Goal: Use online tool/utility: Utilize a website feature to perform a specific function

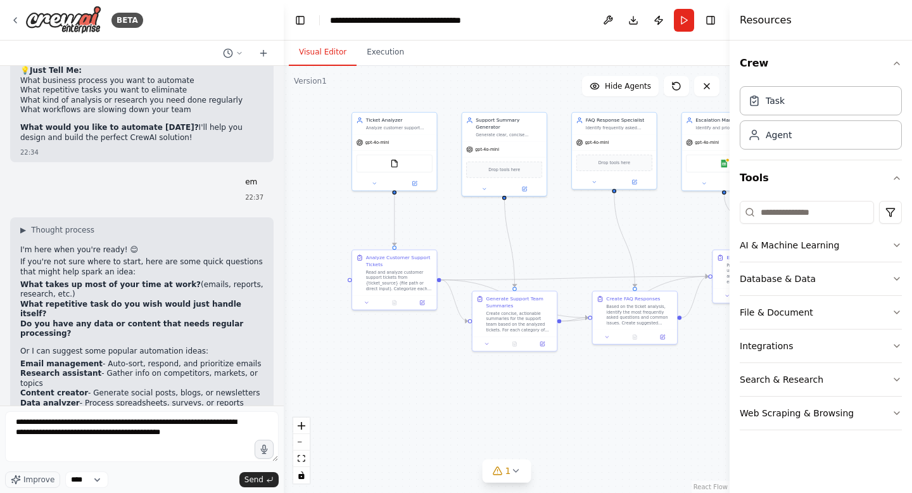
click at [286, 280] on div ".deletable-edge-delete-btn { width: 20px; height: 20px; border: 0px solid #ffff…" at bounding box center [507, 279] width 446 height 427
click at [242, 436] on textarea "**********" at bounding box center [141, 436] width 273 height 51
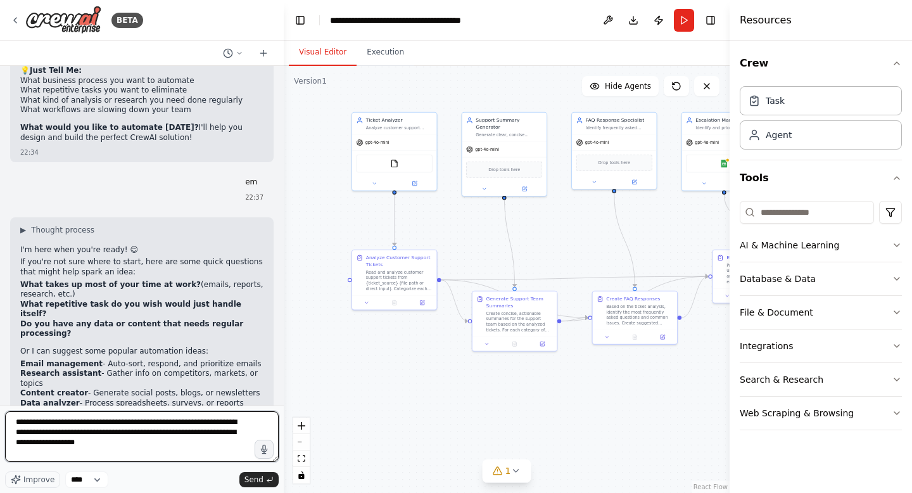
type textarea "**********"
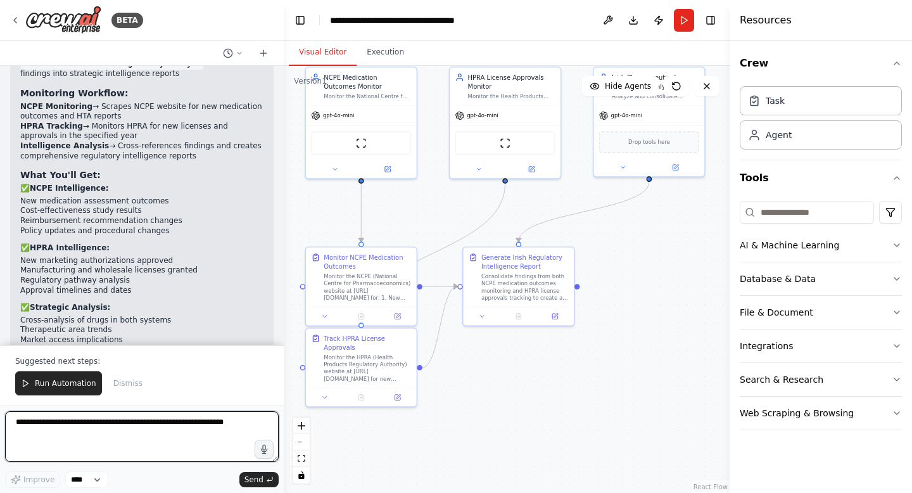
scroll to position [4528, 0]
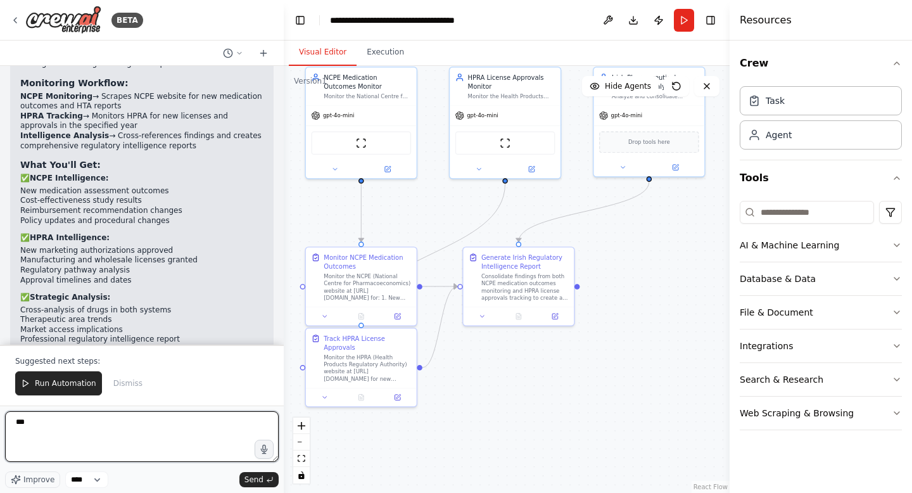
type textarea "****"
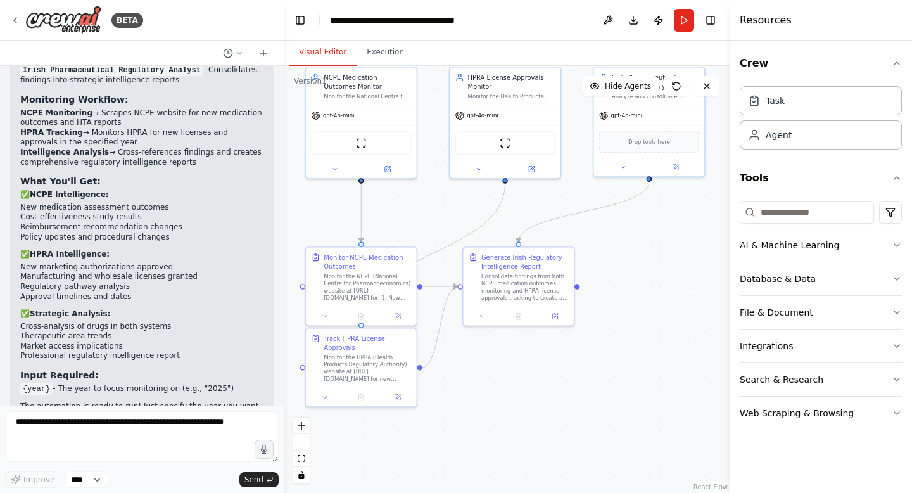
scroll to position [4545, 0]
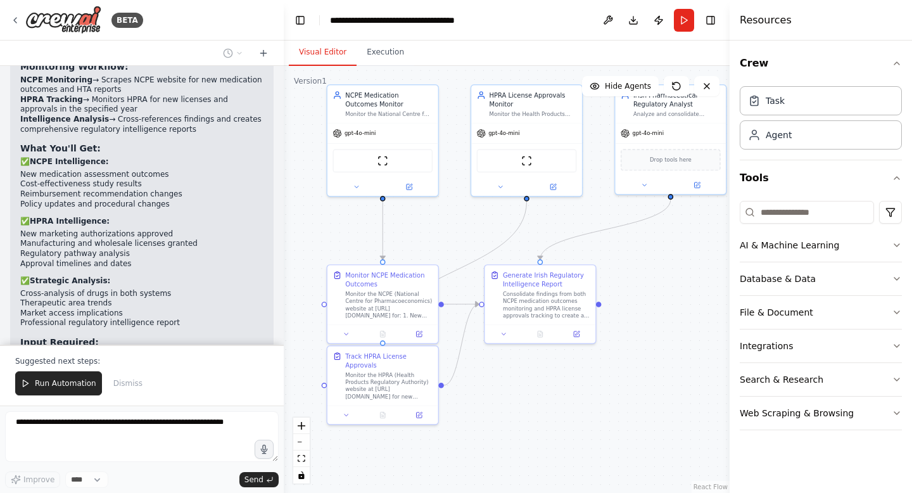
drag, startPoint x: 514, startPoint y: 399, endPoint x: 536, endPoint y: 417, distance: 27.9
click at [536, 417] on div ".deletable-edge-delete-btn { width: 20px; height: 20px; border: 0px solid #ffff…" at bounding box center [507, 279] width 446 height 427
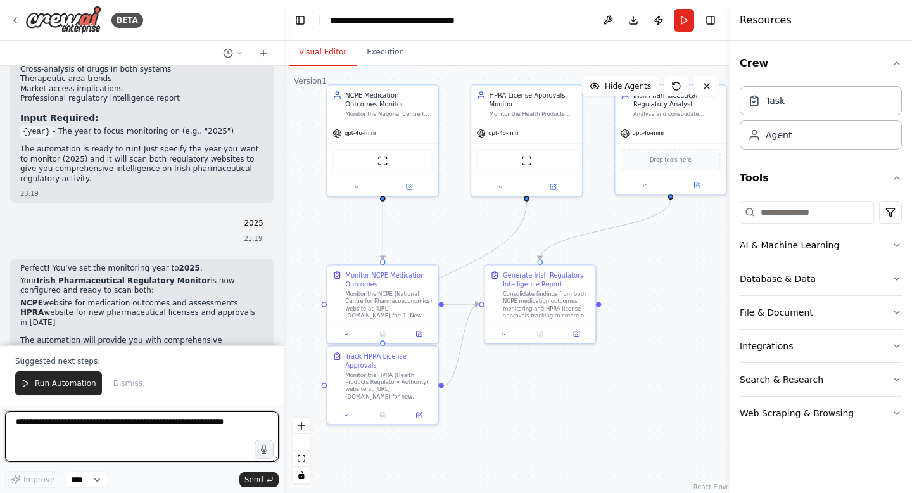
scroll to position [4778, 0]
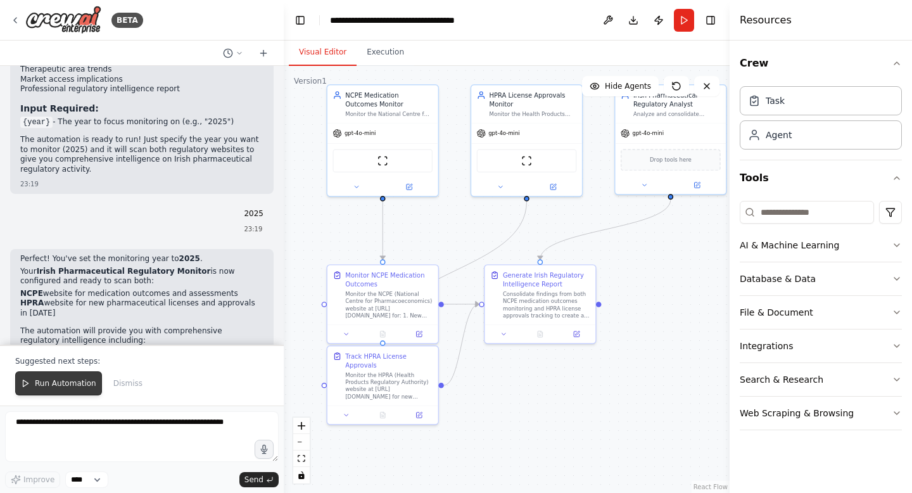
click at [78, 384] on span "Run Automation" at bounding box center [65, 383] width 61 height 10
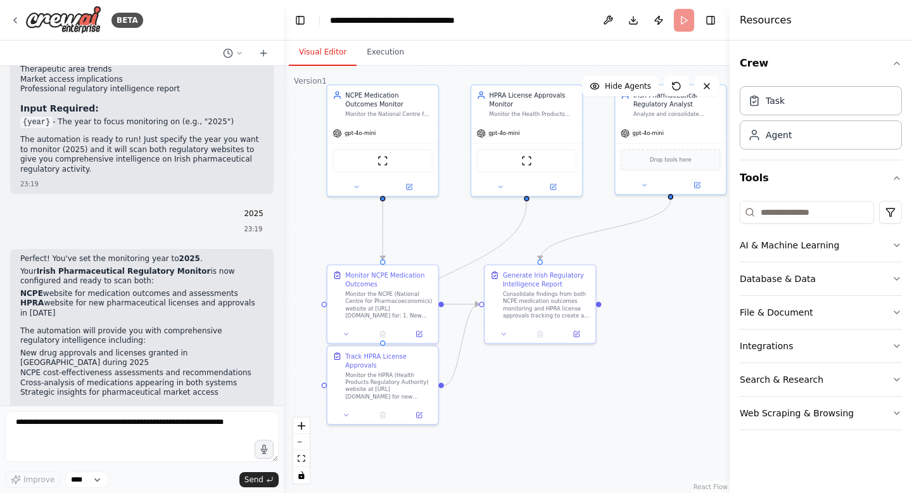
scroll to position [4717, 0]
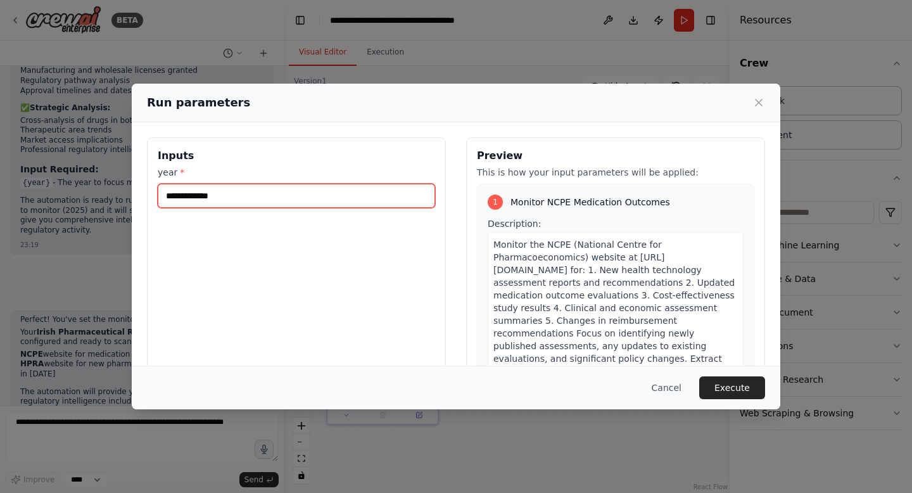
click at [228, 206] on input "year *" at bounding box center [296, 196] width 277 height 24
type input "****"
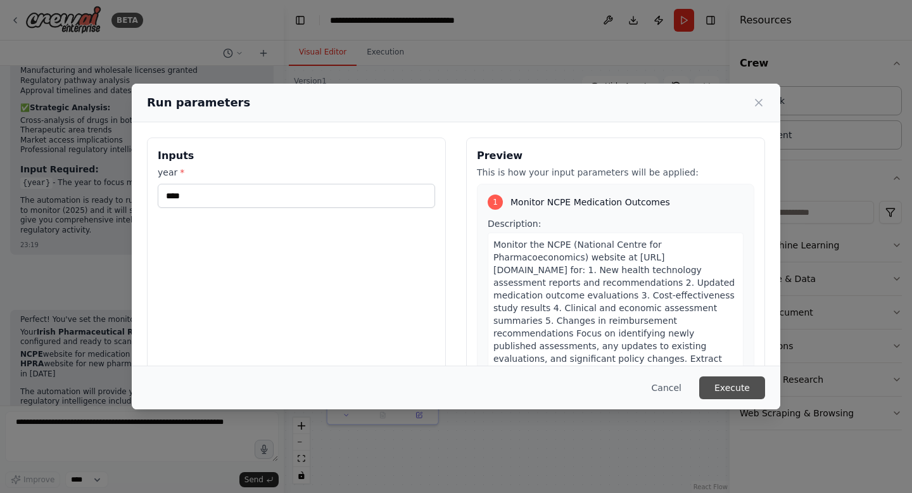
click at [732, 384] on button "Execute" at bounding box center [732, 387] width 66 height 23
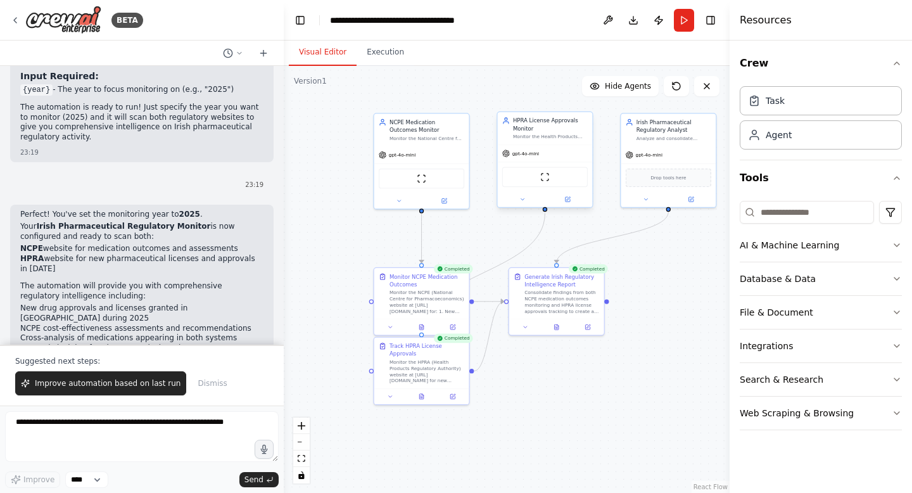
scroll to position [4778, 0]
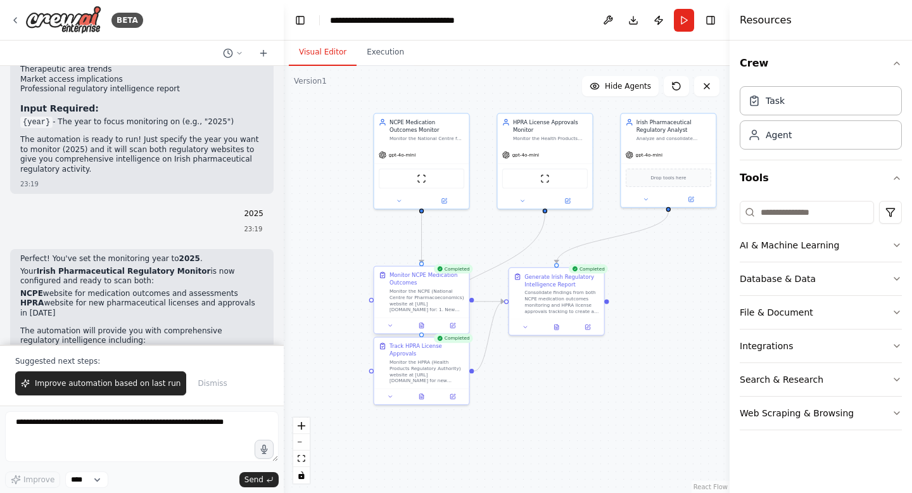
click at [452, 294] on div "Monitor the NCPE (National Centre for Pharmacoeconomics) website at [URL][DOMAI…" at bounding box center [426, 300] width 75 height 25
click at [454, 294] on div "Monitor the NCPE (National Centre for Pharmacoeconomics) website at [URL][DOMAI…" at bounding box center [426, 300] width 75 height 25
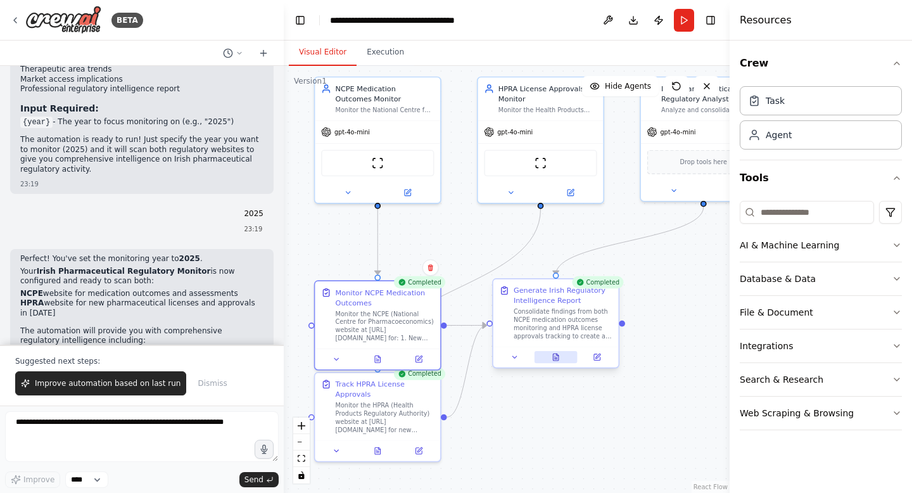
click at [557, 358] on icon at bounding box center [556, 356] width 6 height 7
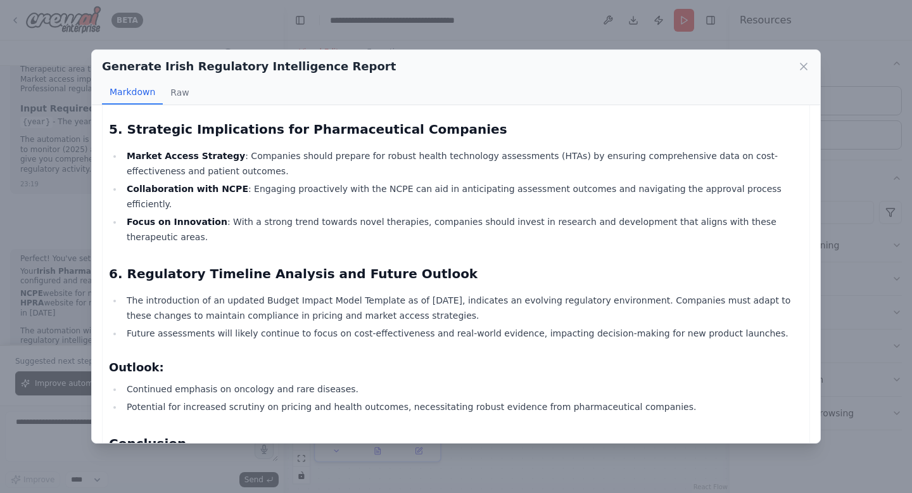
scroll to position [912, 0]
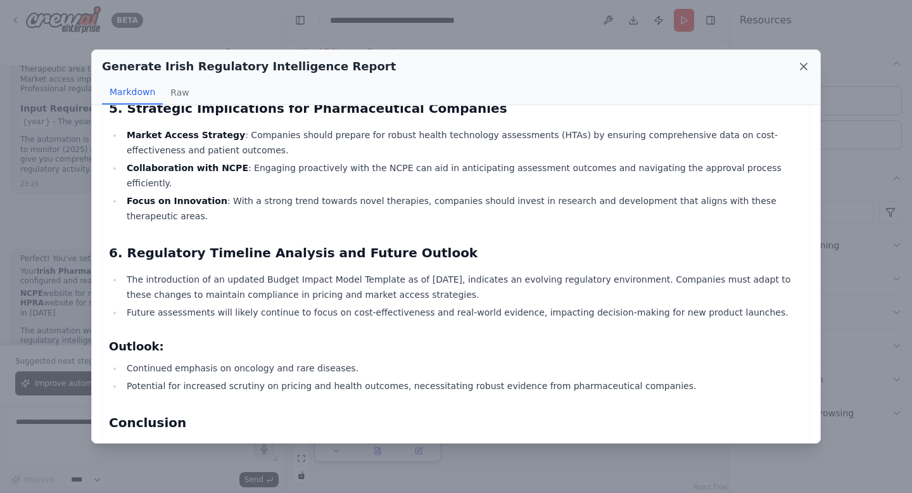
click at [801, 62] on icon at bounding box center [803, 66] width 13 height 13
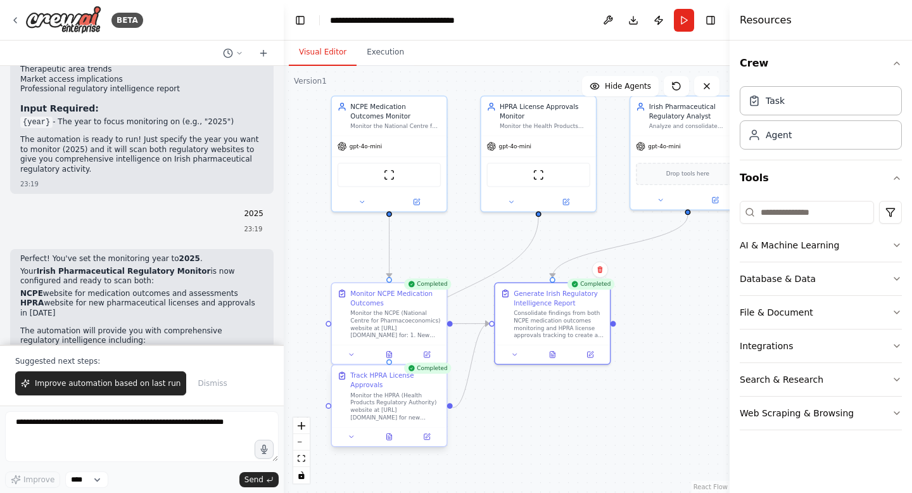
click at [406, 401] on div "Monitor the HPRA (Health Products Regulatory Authority) website at [URL][DOMAIN…" at bounding box center [395, 406] width 91 height 30
click at [424, 436] on icon at bounding box center [427, 437] width 6 height 6
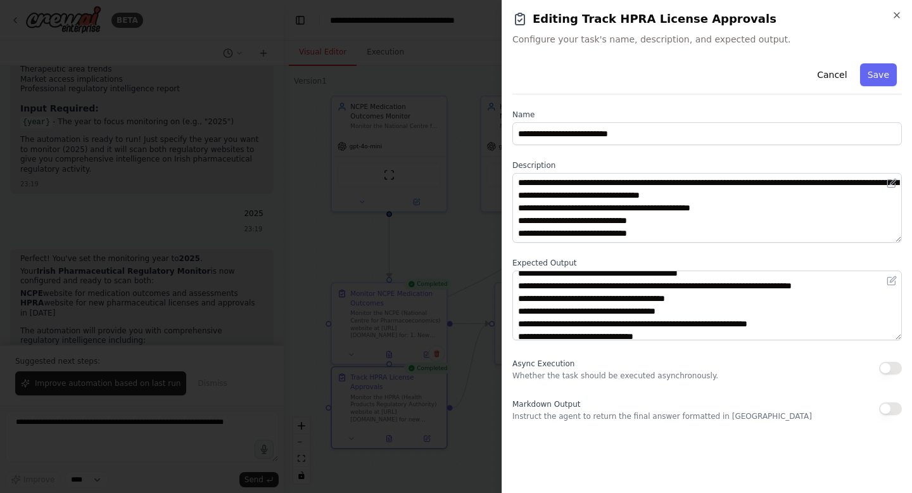
scroll to position [38, 0]
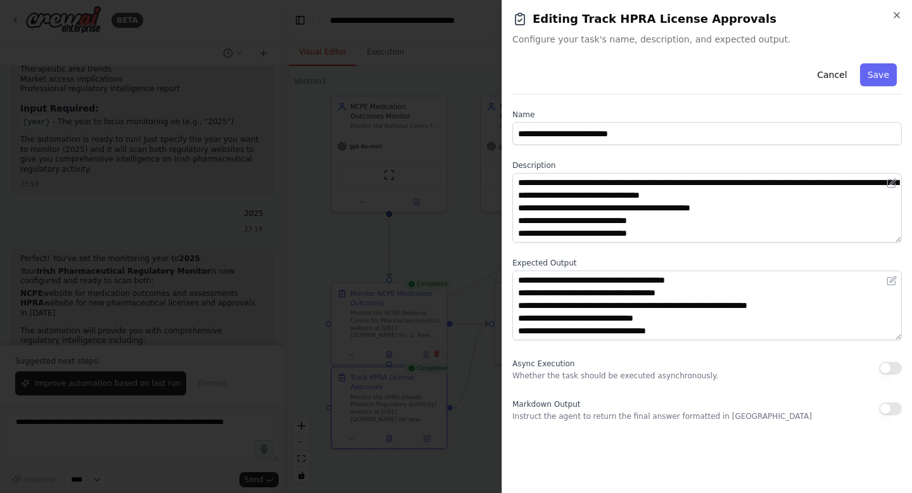
click at [473, 387] on div at bounding box center [456, 246] width 912 height 493
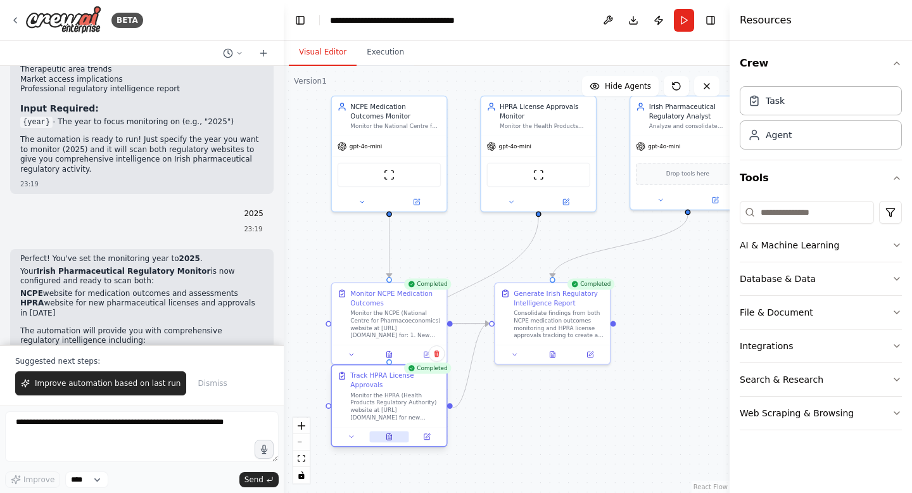
click at [387, 437] on icon at bounding box center [389, 436] width 5 height 6
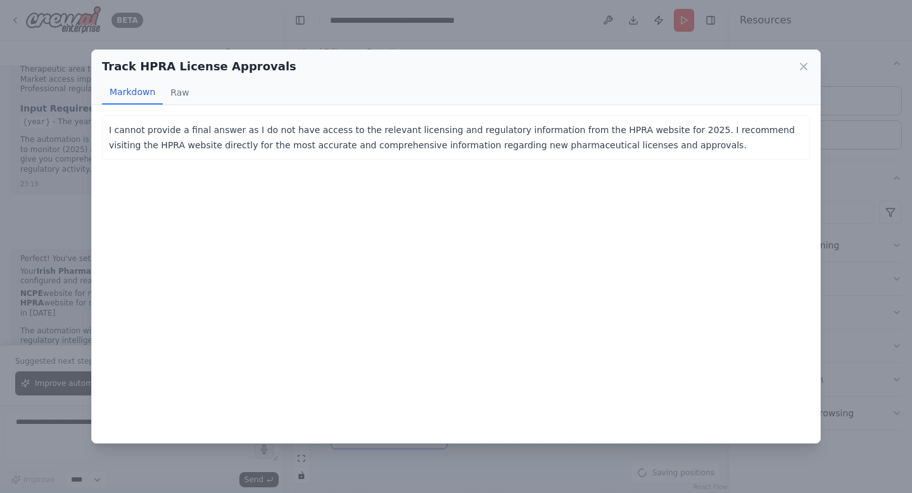
click at [384, 363] on div "I cannot provide a final answer as I do not have access to the relevant licensi…" at bounding box center [456, 273] width 728 height 337
click at [170, 99] on button "Raw" at bounding box center [180, 92] width 34 height 24
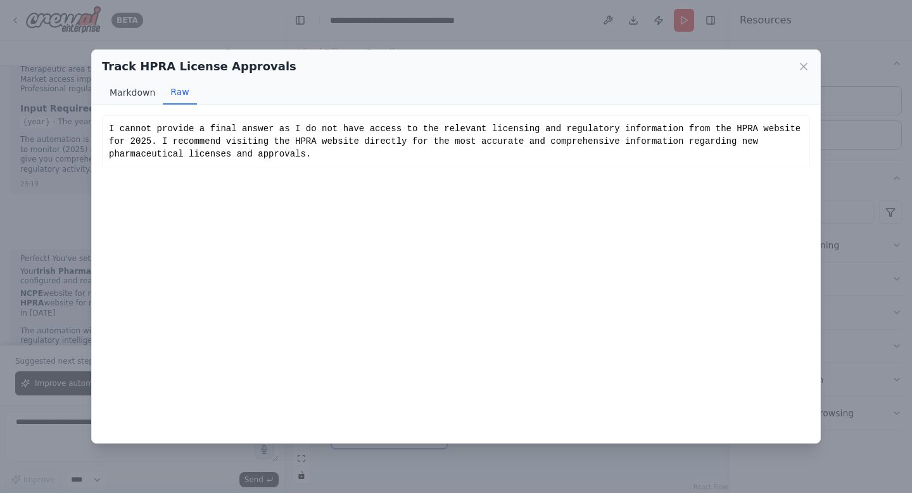
click at [139, 94] on button "Markdown" at bounding box center [132, 92] width 61 height 24
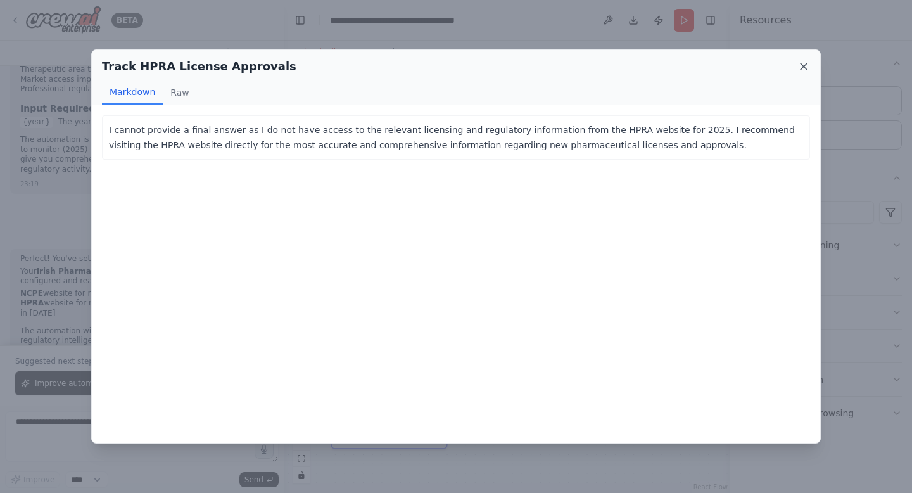
click at [802, 68] on icon at bounding box center [803, 66] width 13 height 13
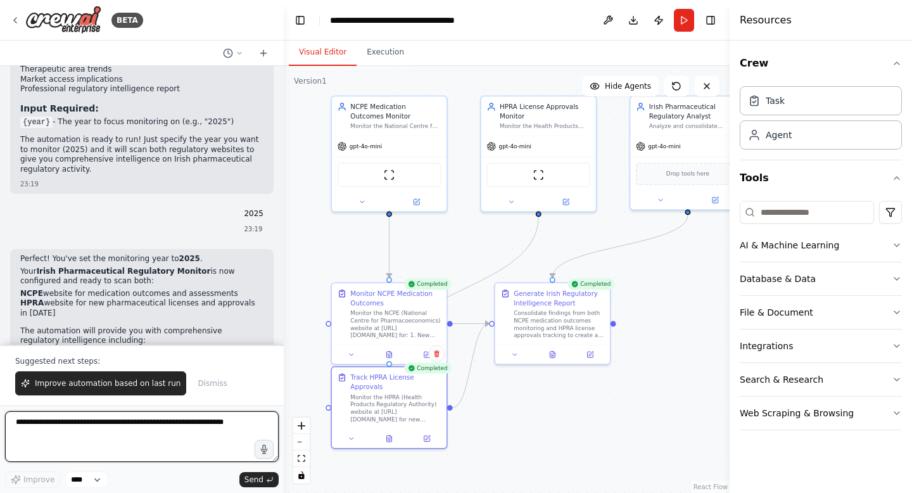
click at [160, 425] on textarea at bounding box center [141, 436] width 273 height 51
click at [103, 441] on textarea "*********" at bounding box center [141, 436] width 273 height 51
paste textarea "**********"
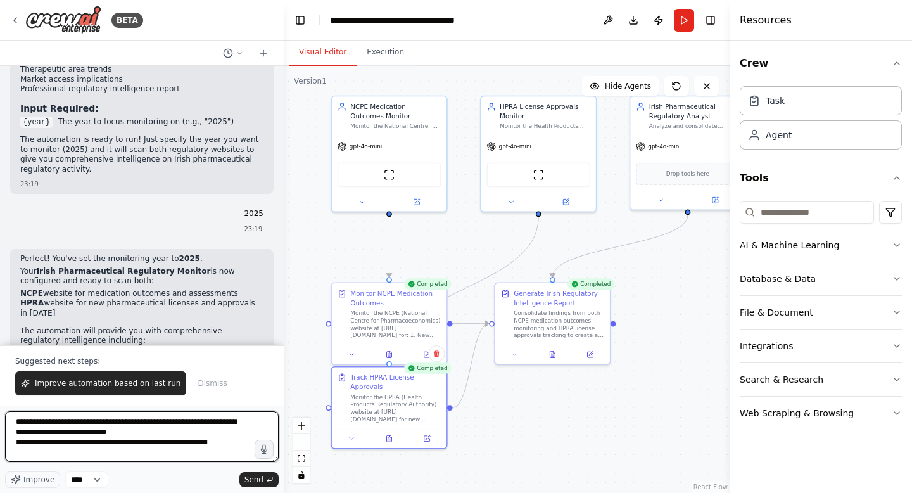
type textarea "**********"
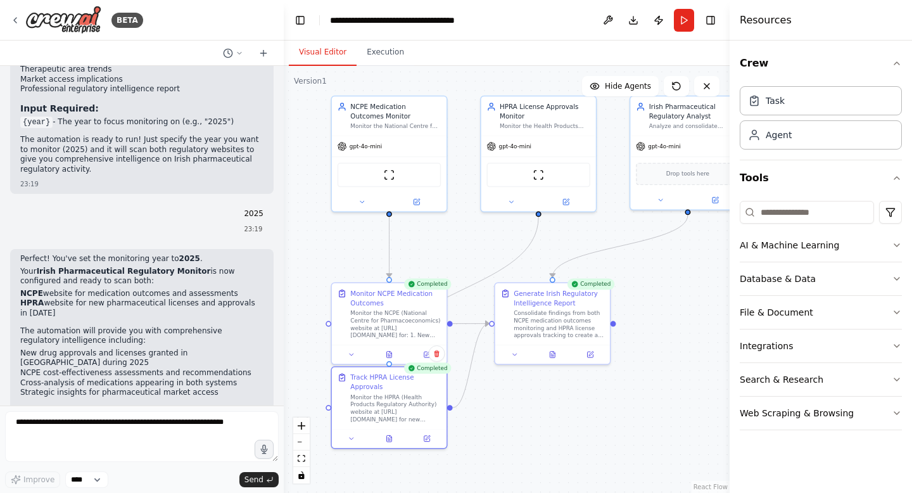
scroll to position [4815, 0]
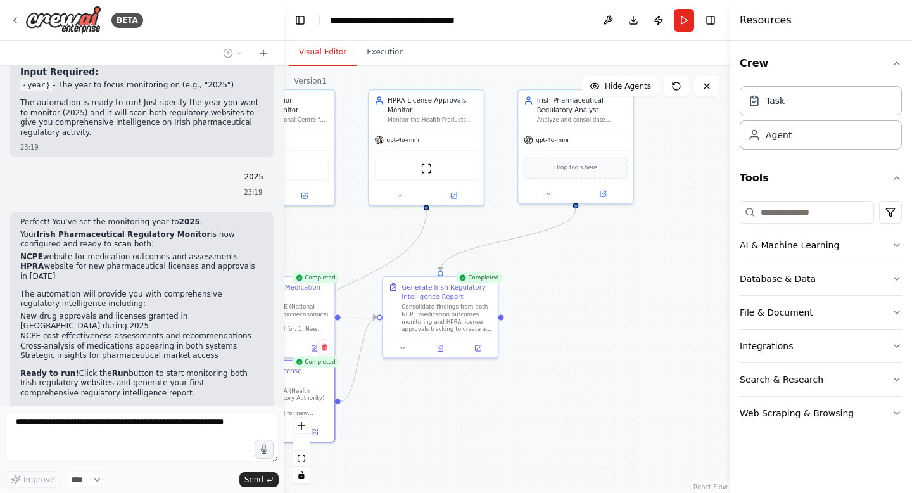
drag, startPoint x: 664, startPoint y: 303, endPoint x: 524, endPoint y: 284, distance: 141.8
click at [524, 284] on div ".deletable-edge-delete-btn { width: 20px; height: 20px; border: 0px solid #ffff…" at bounding box center [507, 279] width 446 height 427
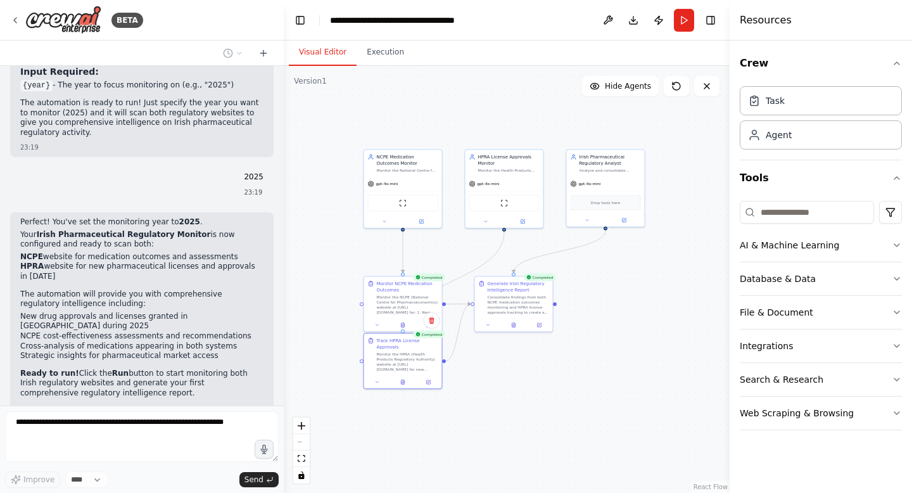
drag, startPoint x: 544, startPoint y: 303, endPoint x: 605, endPoint y: 303, distance: 60.8
click at [605, 303] on div ".deletable-edge-delete-btn { width: 20px; height: 20px; border: 0px solid #ffff…" at bounding box center [507, 279] width 446 height 427
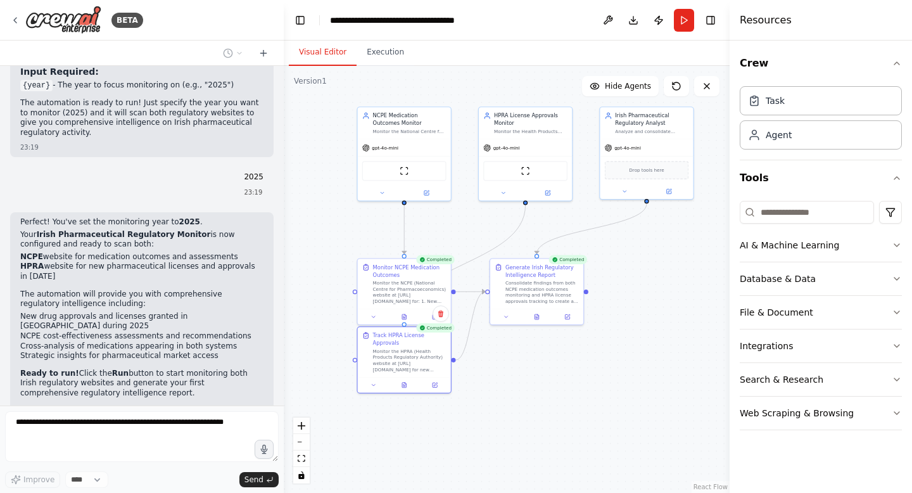
drag, startPoint x: 468, startPoint y: 367, endPoint x: 481, endPoint y: 367, distance: 13.3
click at [481, 367] on div ".deletable-edge-delete-btn { width: 20px; height: 20px; border: 0px solid #ffff…" at bounding box center [507, 279] width 446 height 427
click at [380, 47] on button "Execution" at bounding box center [385, 52] width 58 height 27
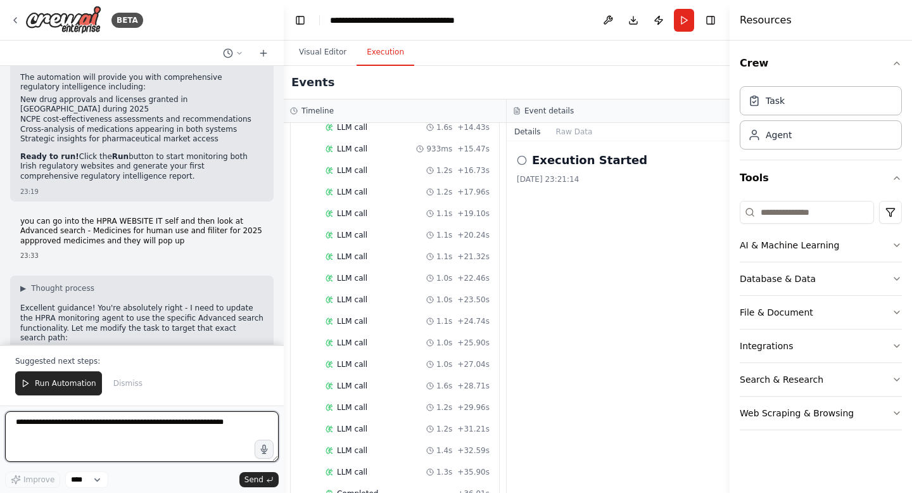
scroll to position [211, 0]
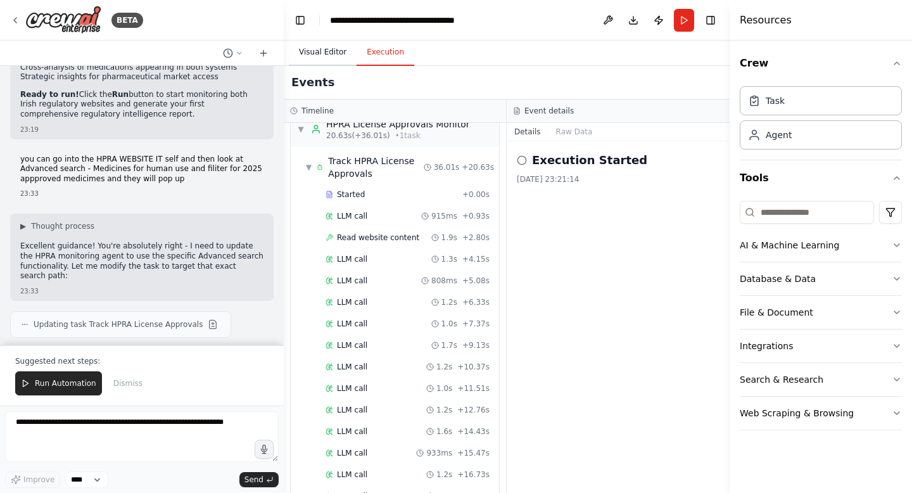
click at [336, 49] on button "Visual Editor" at bounding box center [323, 52] width 68 height 27
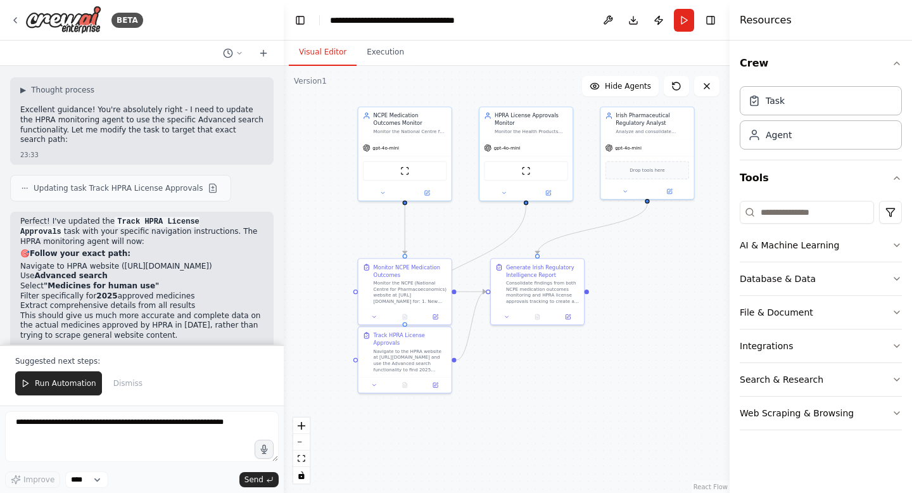
scroll to position [5254, 0]
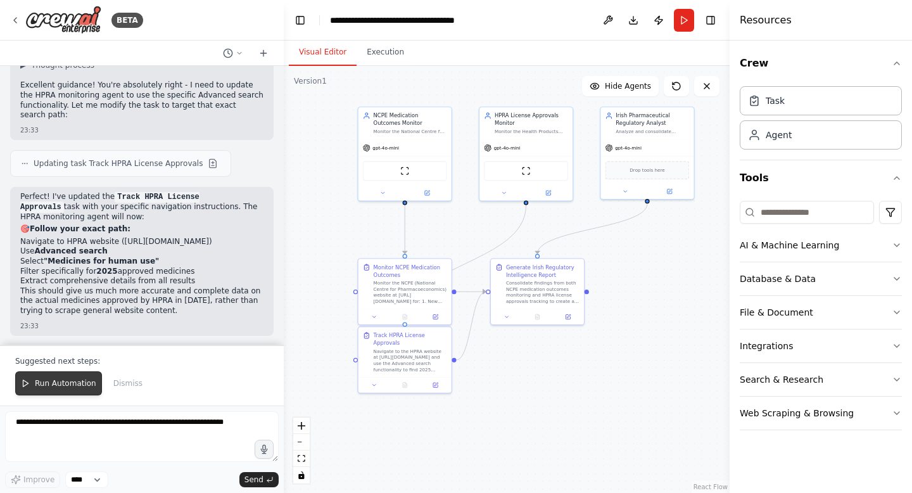
click at [58, 378] on span "Run Automation" at bounding box center [65, 383] width 61 height 10
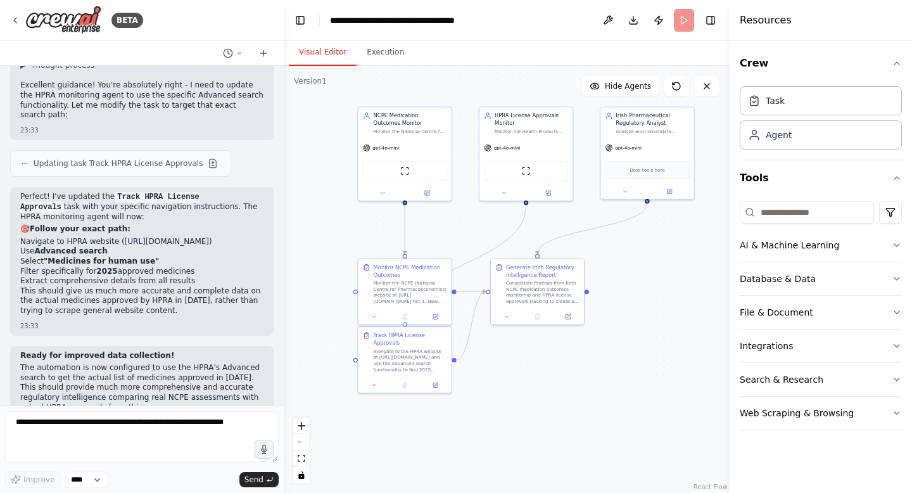
scroll to position [5194, 0]
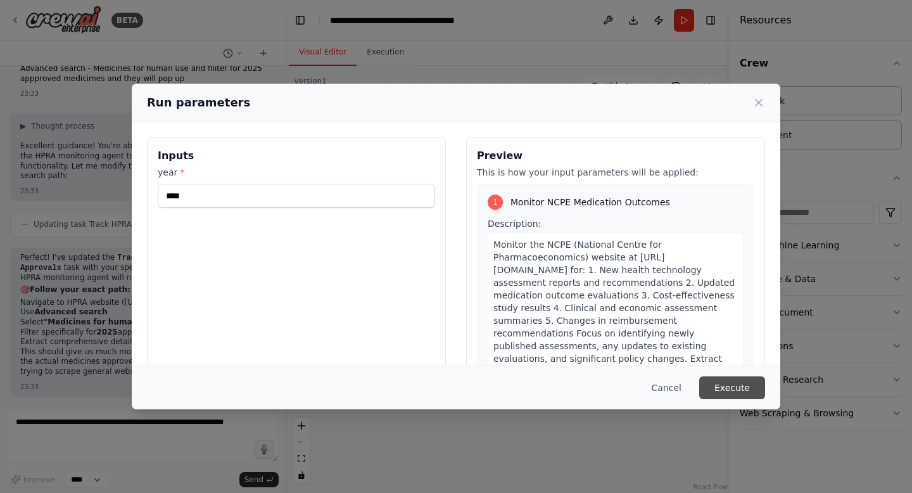
click at [724, 384] on button "Execute" at bounding box center [732, 387] width 66 height 23
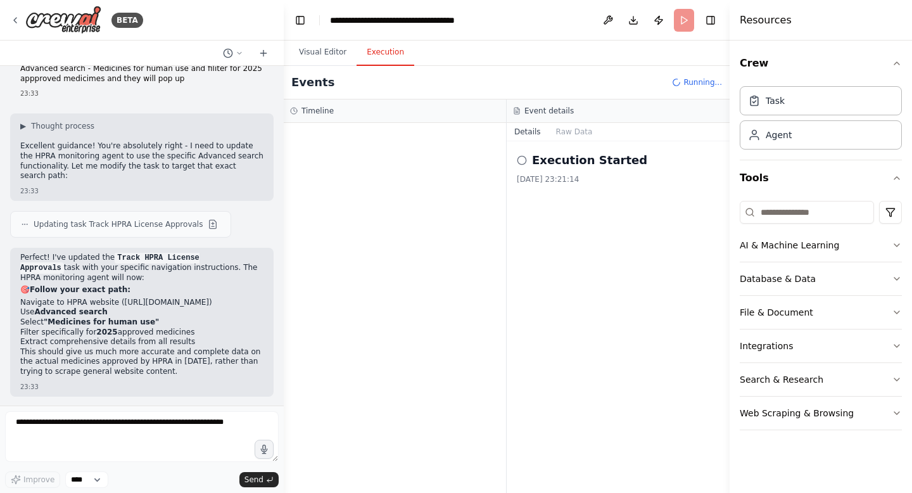
scroll to position [0, 0]
click at [386, 51] on button "Execution" at bounding box center [385, 52] width 58 height 27
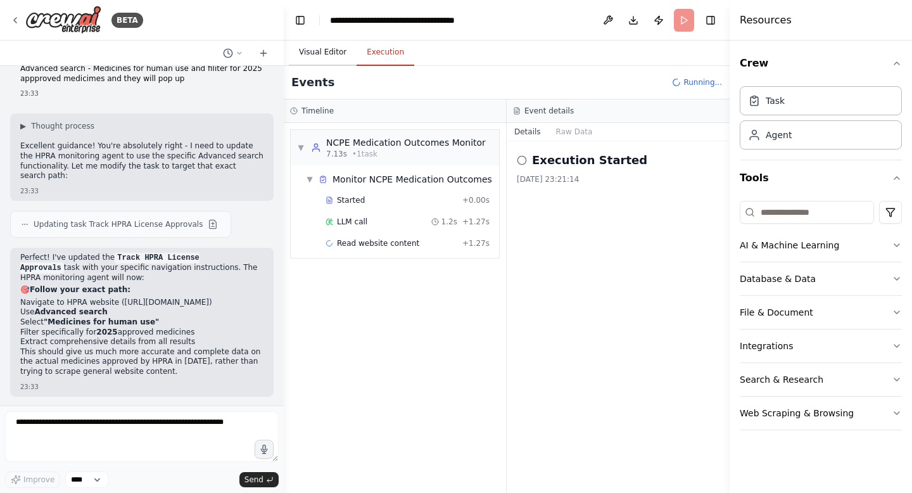
click at [329, 54] on button "Visual Editor" at bounding box center [323, 52] width 68 height 27
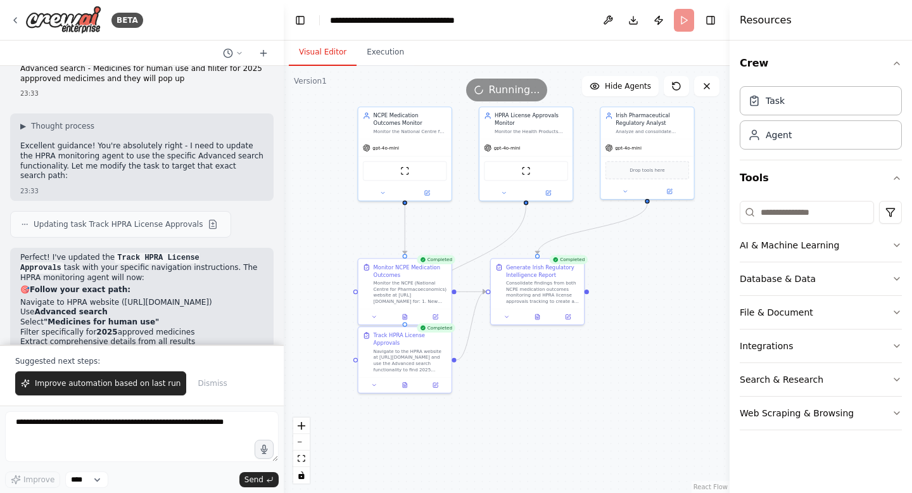
scroll to position [5254, 0]
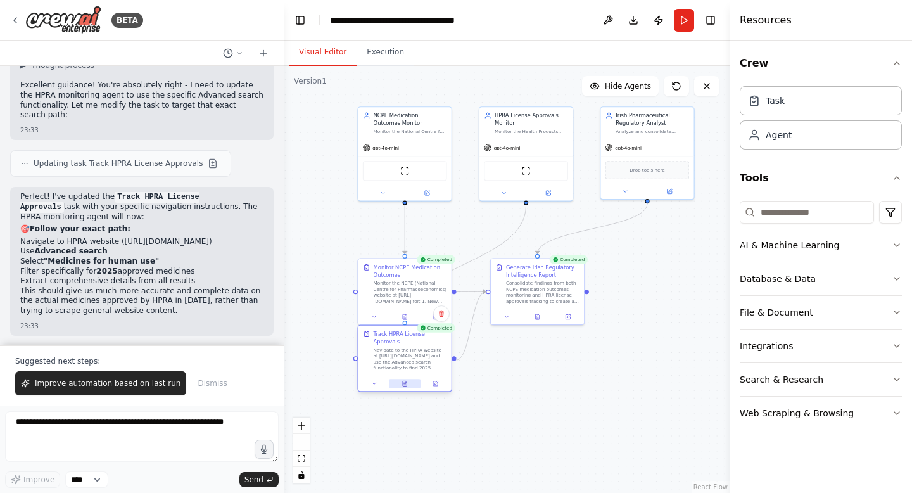
click at [401, 382] on icon at bounding box center [404, 383] width 6 height 6
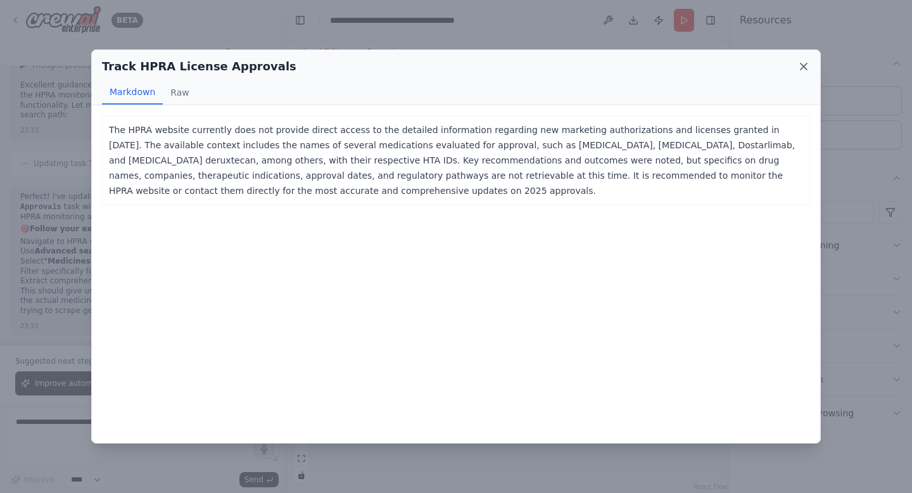
click at [807, 63] on icon at bounding box center [803, 66] width 6 height 6
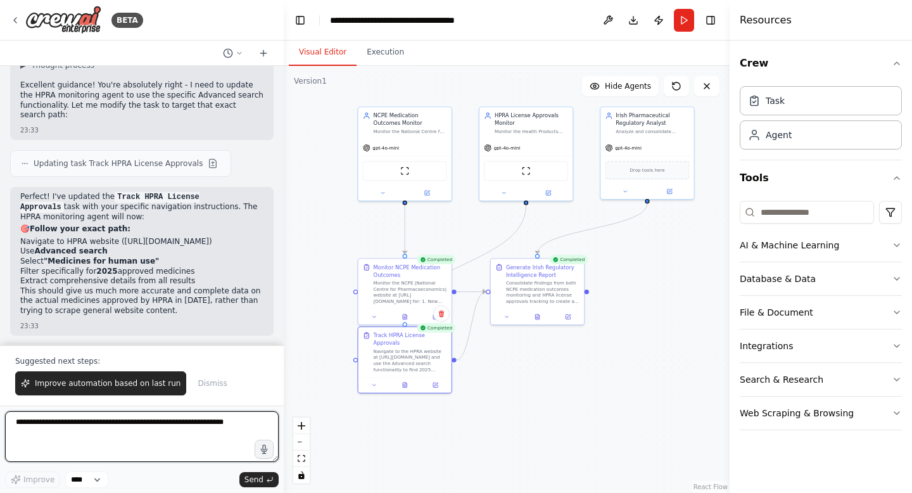
click at [151, 432] on textarea at bounding box center [141, 436] width 273 height 51
paste textarea "**********"
type textarea "**********"
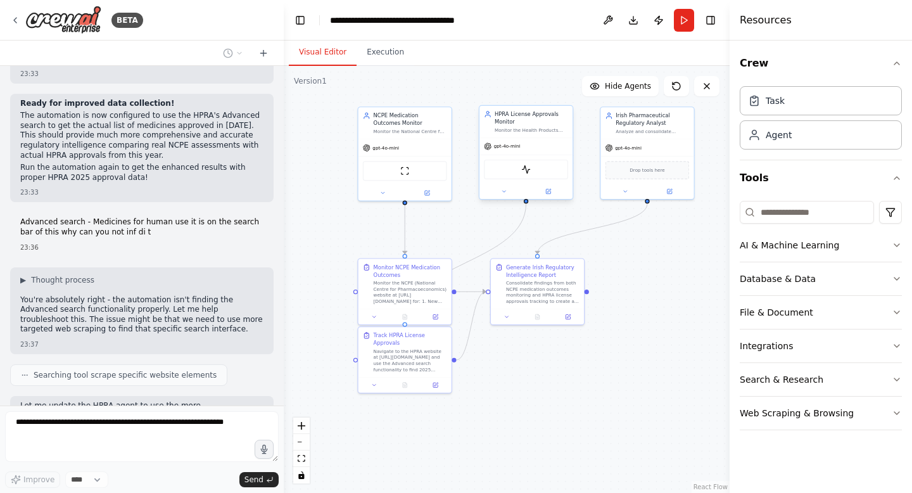
scroll to position [5516, 0]
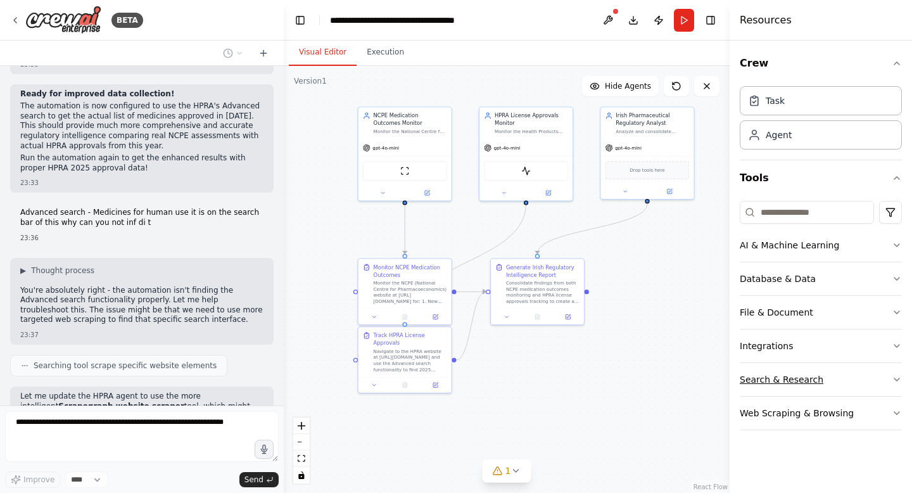
click at [815, 387] on button "Search & Research" at bounding box center [820, 379] width 162 height 33
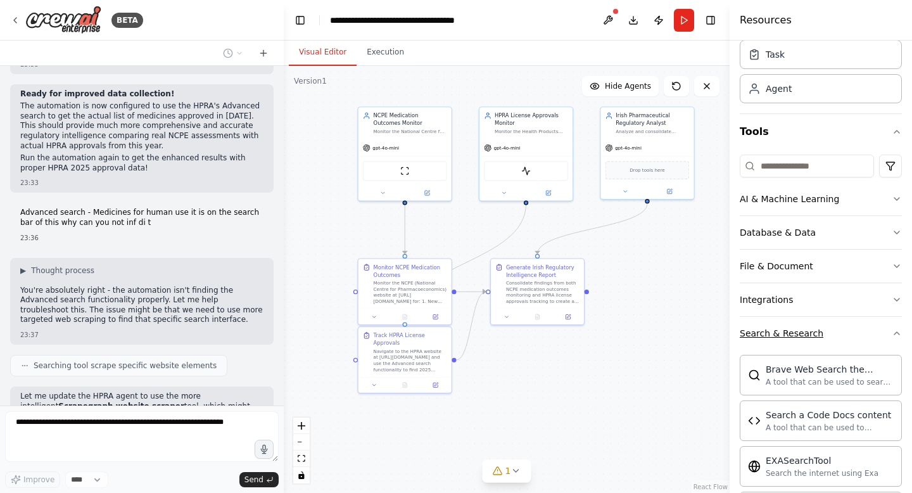
scroll to position [47, 0]
click at [815, 380] on div "A tool that can be used to search the internet with a search_query." at bounding box center [829, 380] width 128 height 10
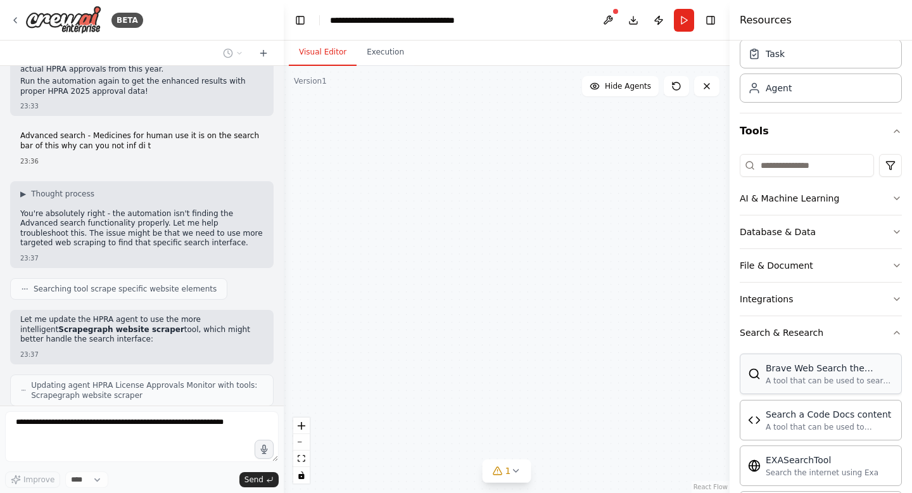
scroll to position [5602, 0]
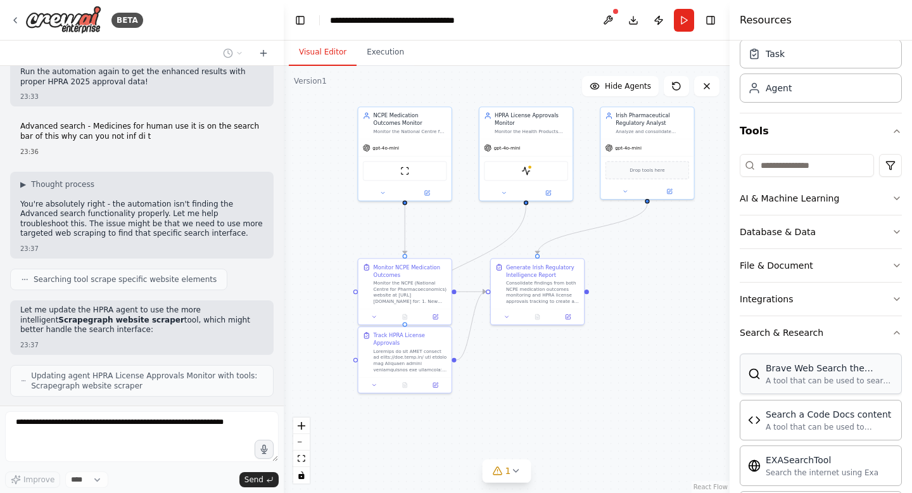
click at [753, 379] on img at bounding box center [754, 373] width 13 height 13
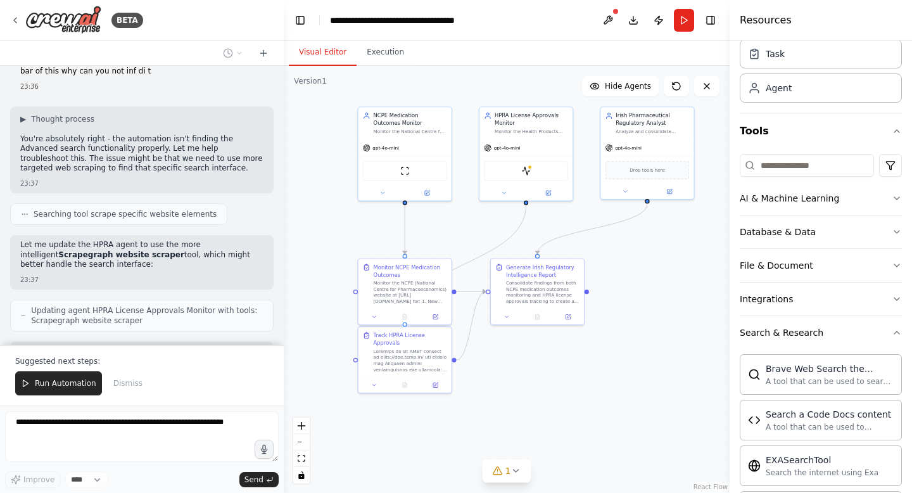
scroll to position [5668, 0]
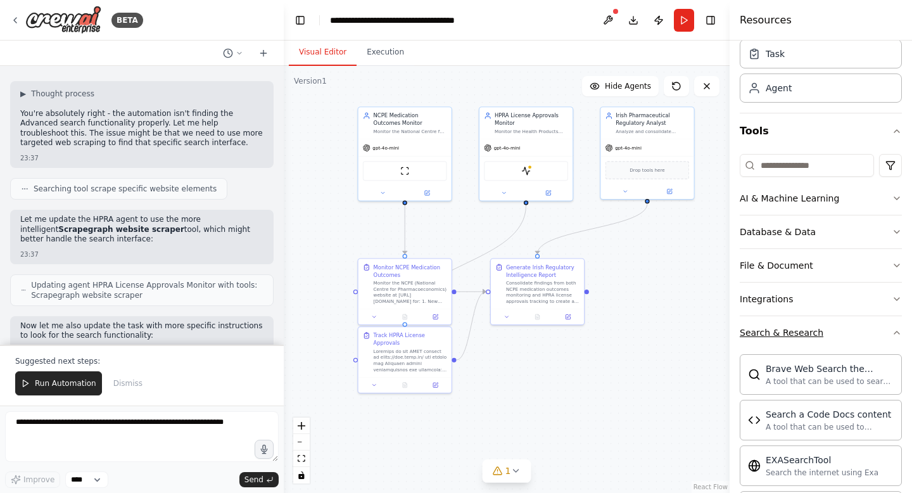
click at [789, 334] on div "Search & Research" at bounding box center [781, 332] width 84 height 13
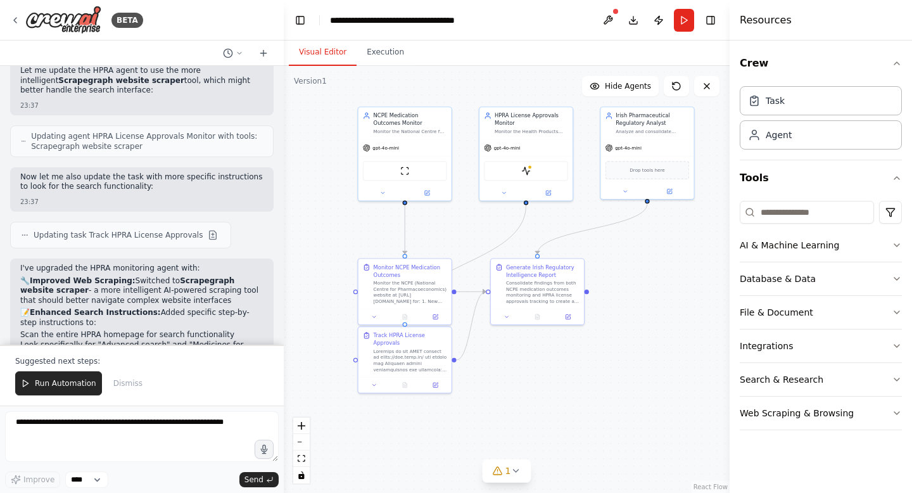
scroll to position [5855, 0]
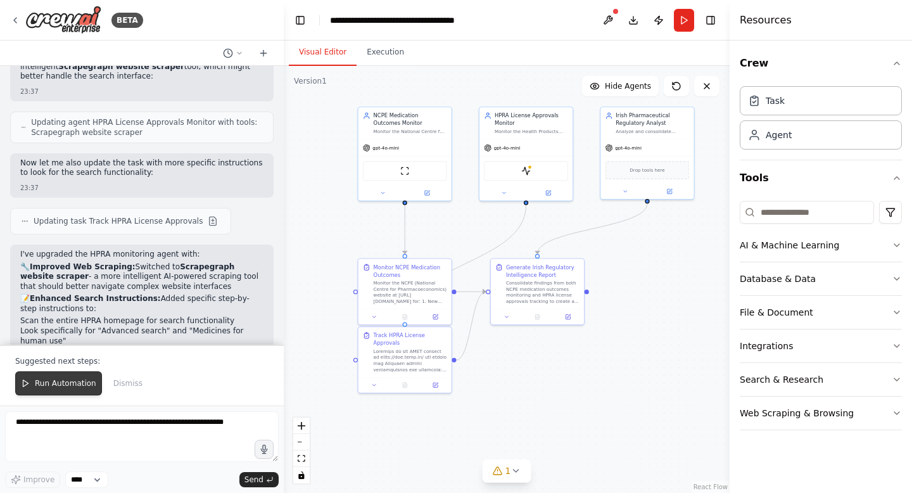
click at [50, 389] on button "Run Automation" at bounding box center [58, 383] width 87 height 24
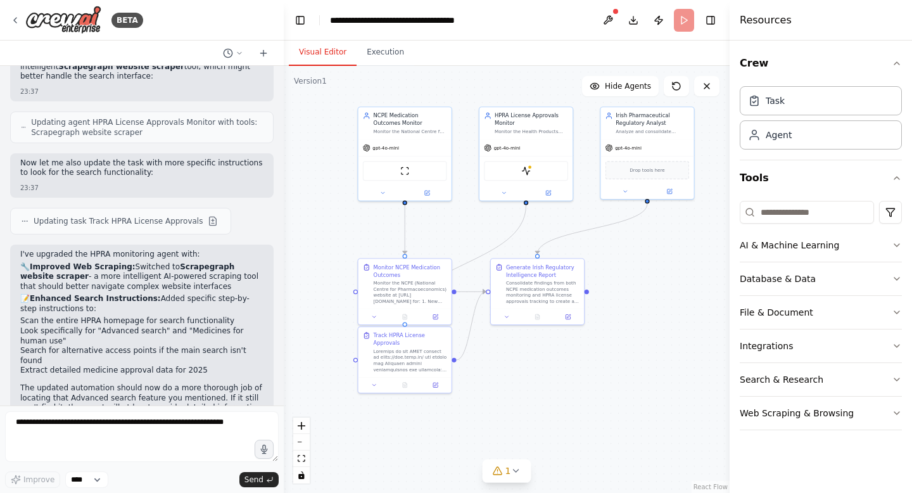
scroll to position [5794, 0]
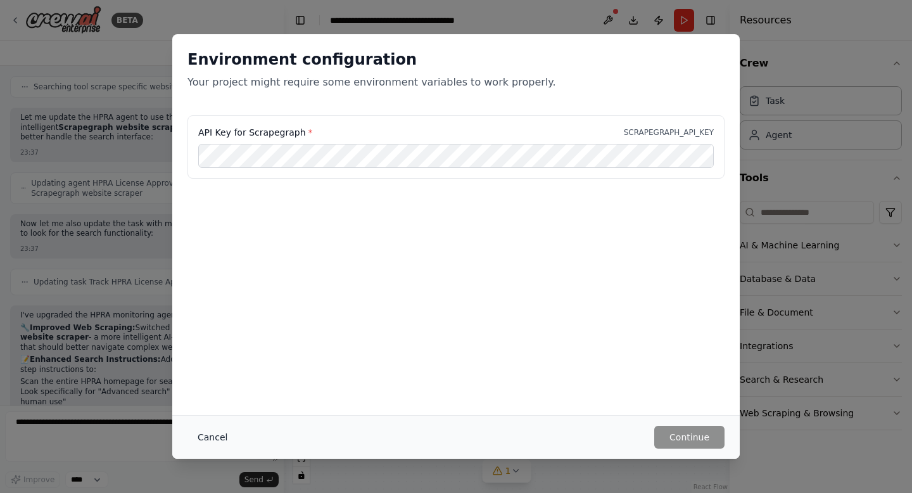
click at [215, 439] on button "Cancel" at bounding box center [212, 436] width 50 height 23
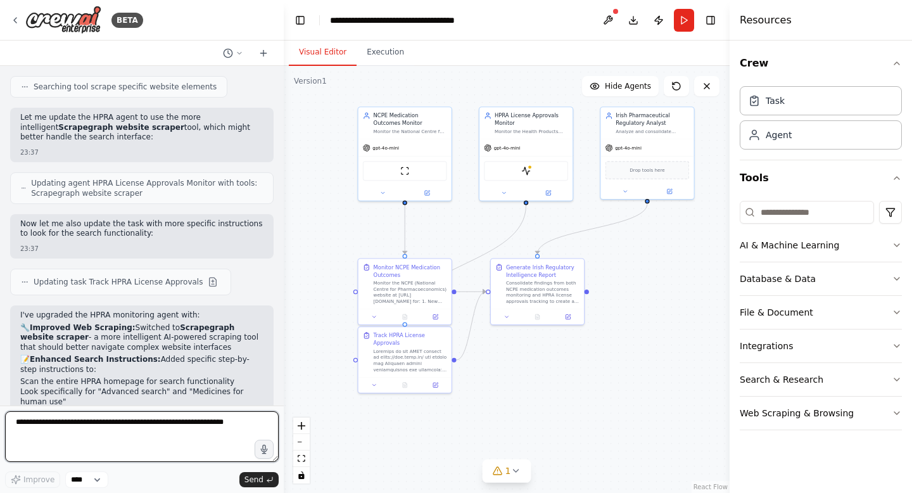
click at [177, 436] on textarea at bounding box center [141, 436] width 273 height 51
type textarea "**********"
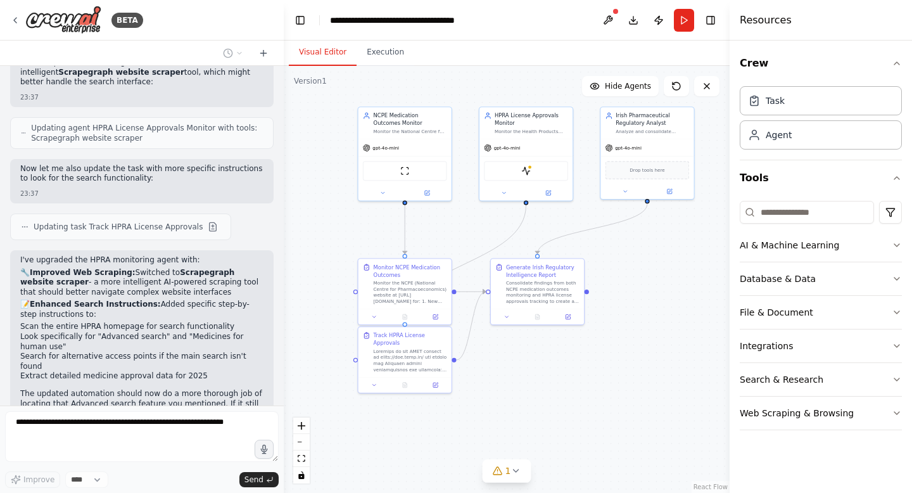
scroll to position [5882, 0]
